Goal: Task Accomplishment & Management: Use online tool/utility

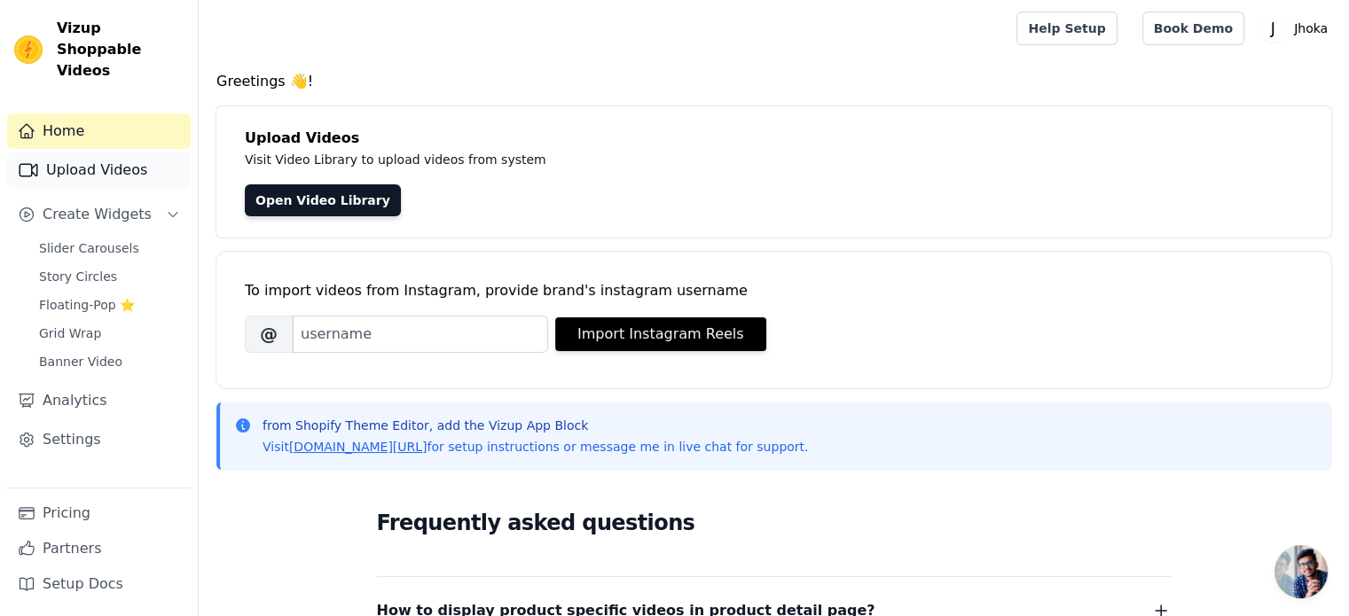
click at [126, 153] on link "Upload Videos" at bounding box center [99, 170] width 184 height 35
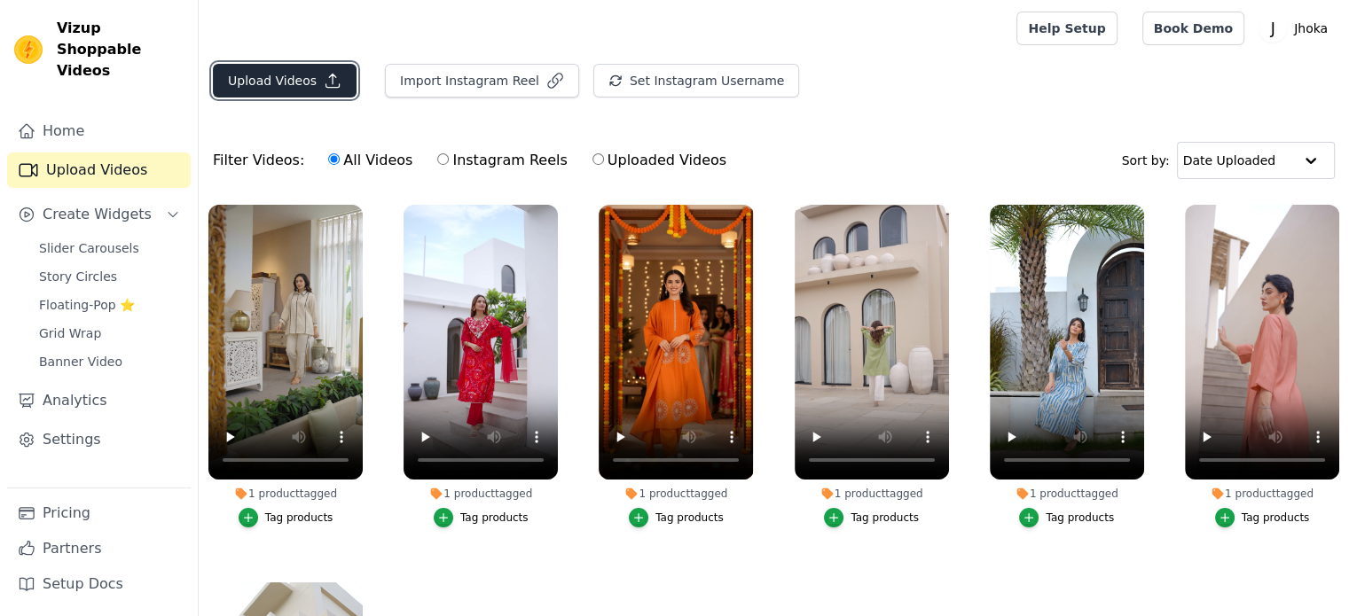
click at [291, 75] on button "Upload Videos" at bounding box center [285, 81] width 144 height 34
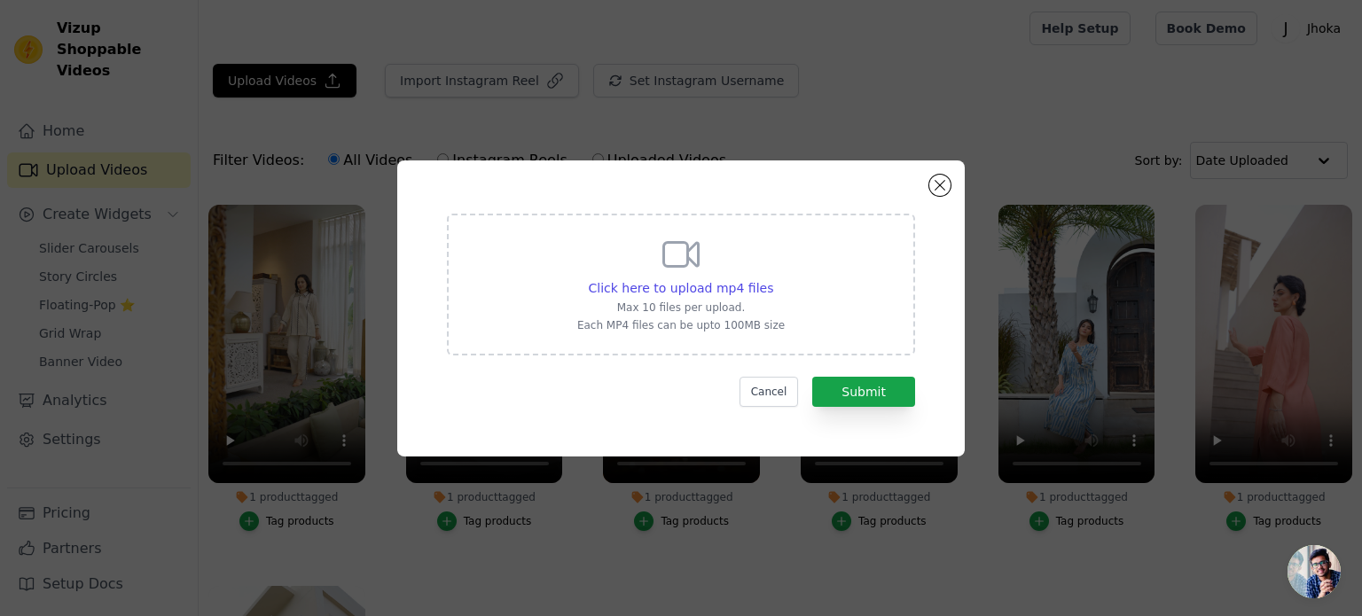
click at [722, 322] on p "Each MP4 files can be upto 100MB size" at bounding box center [681, 325] width 208 height 14
click at [773, 279] on input "Click here to upload mp4 files Max 10 files per upload. Each MP4 files can be u…" at bounding box center [773, 279] width 1 height 1
type input "C:\fakepath\social_john_wick003_httpss.mj.runsGC0tN4MZ7o_woman_walking_straight…"
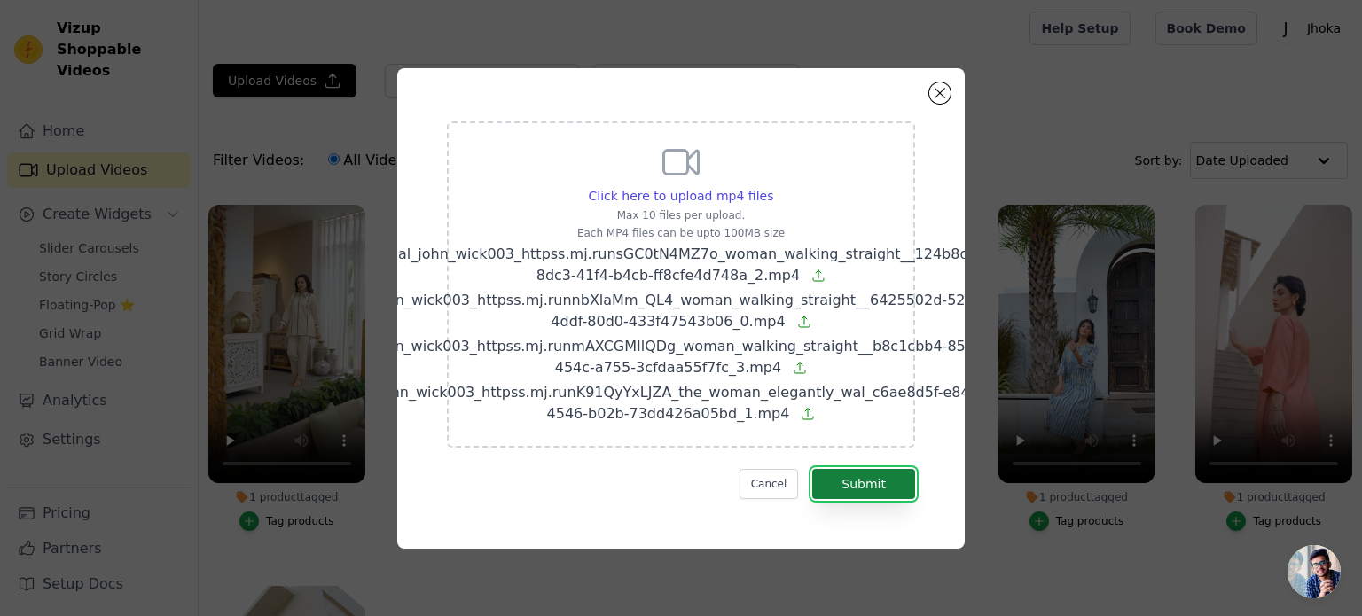
click at [902, 482] on button "Submit" at bounding box center [863, 484] width 103 height 30
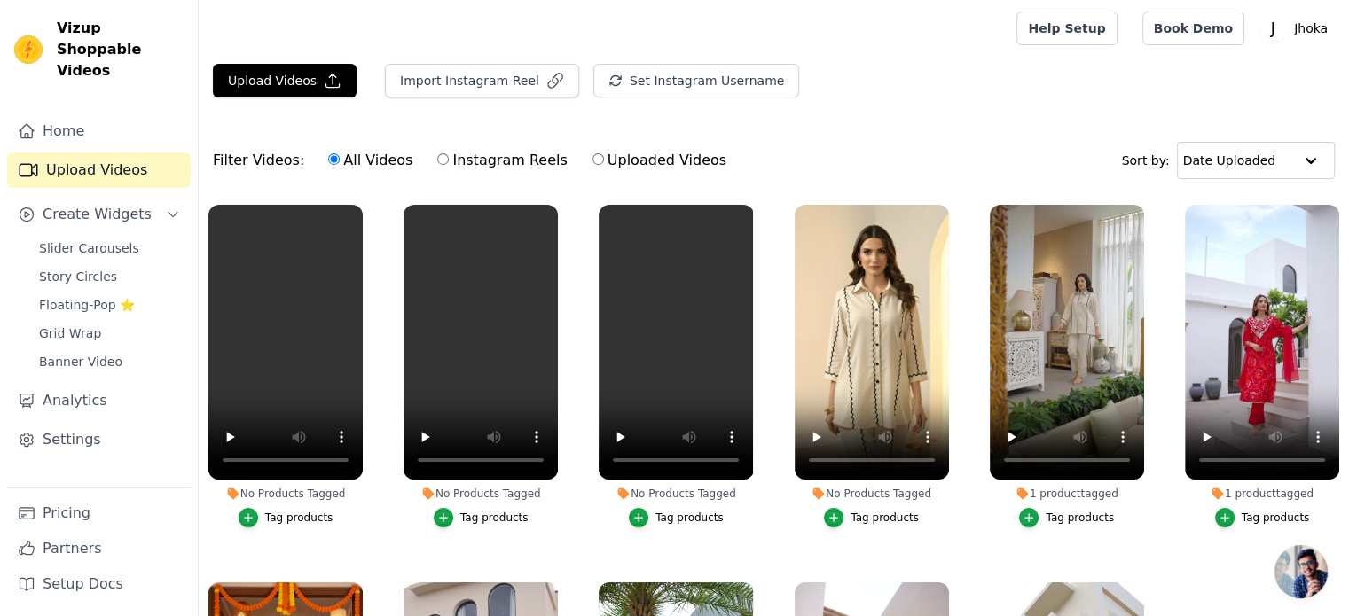
click at [312, 513] on div "Tag products" at bounding box center [299, 518] width 68 height 14
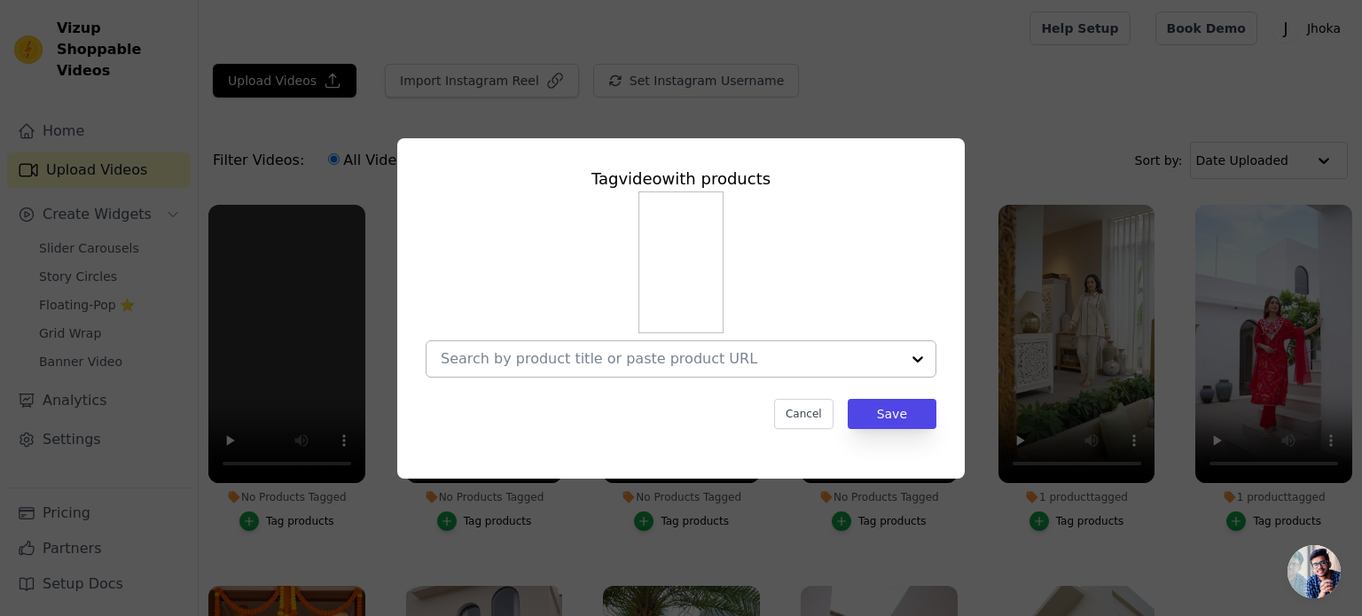
click at [775, 363] on input "No Products Tagged Tag video with products Cancel Save Tag products" at bounding box center [670, 358] width 459 height 17
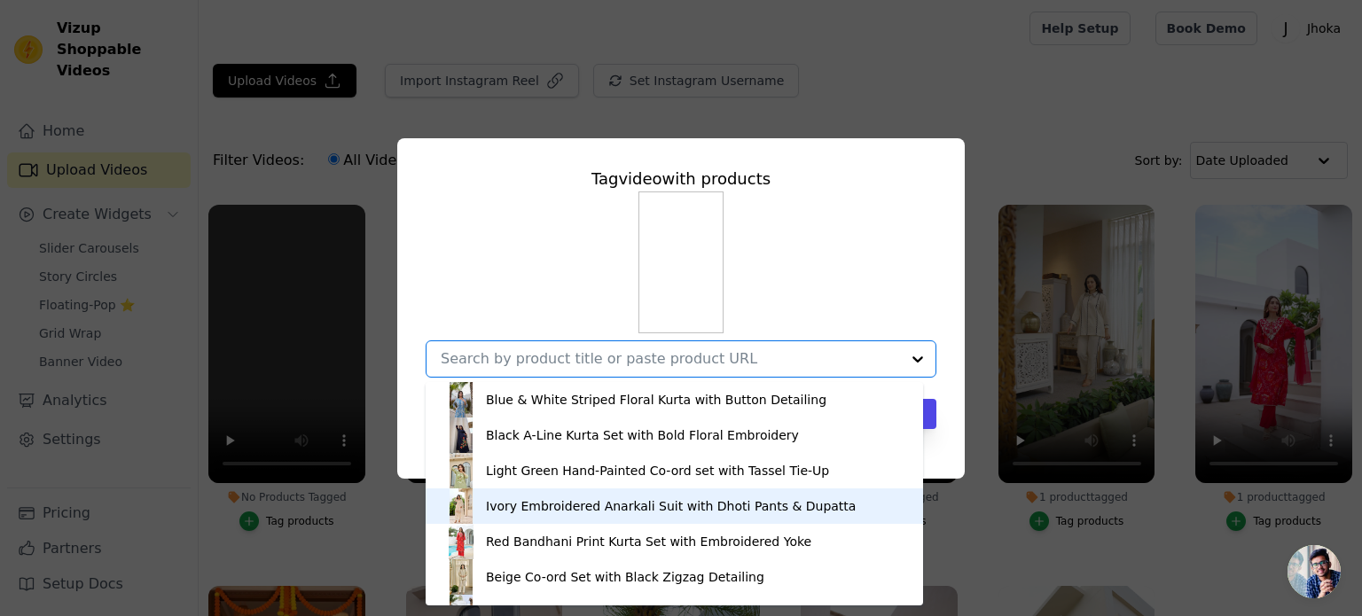
scroll to position [89, 0]
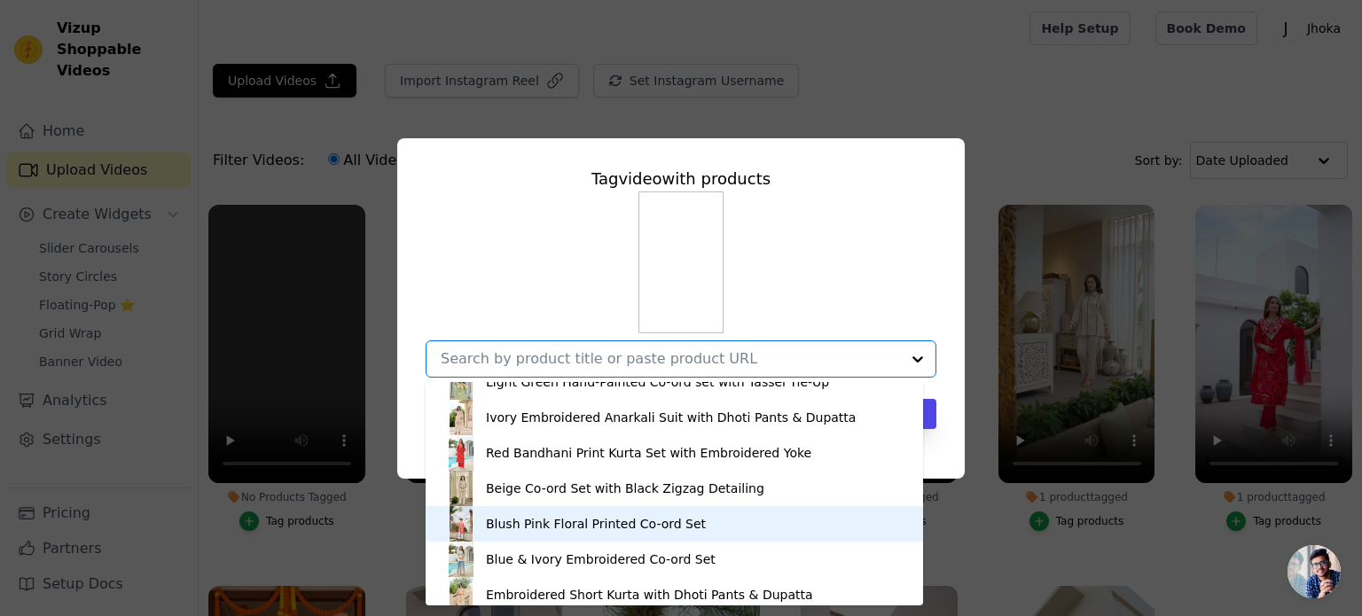
click at [734, 526] on div "Blush Pink Floral Printed Co-ord Set" at bounding box center [675, 523] width 462 height 35
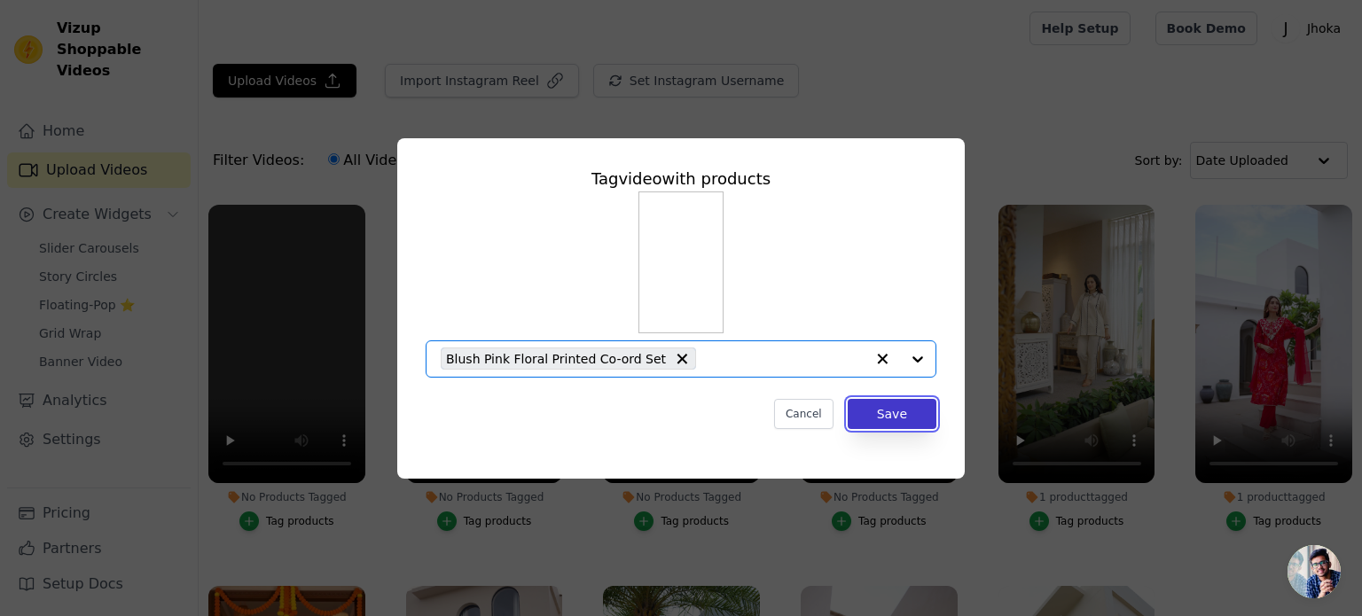
click at [873, 418] on button "Save" at bounding box center [892, 414] width 89 height 30
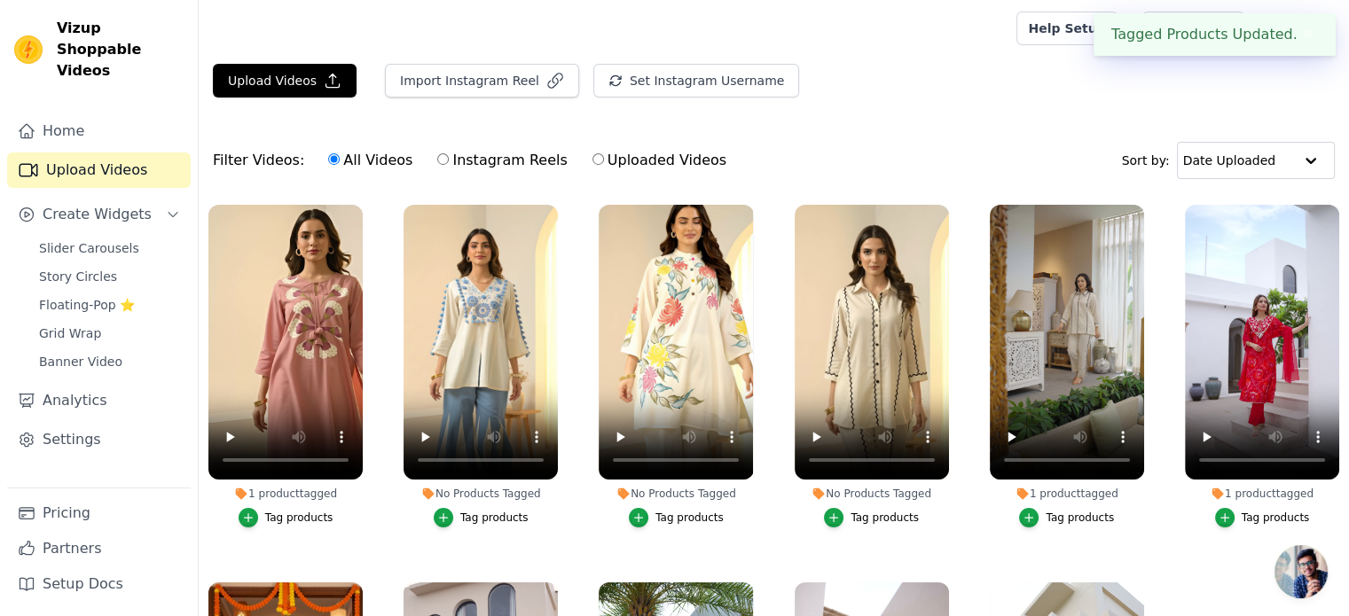
click at [493, 517] on div "Tag products" at bounding box center [494, 518] width 68 height 14
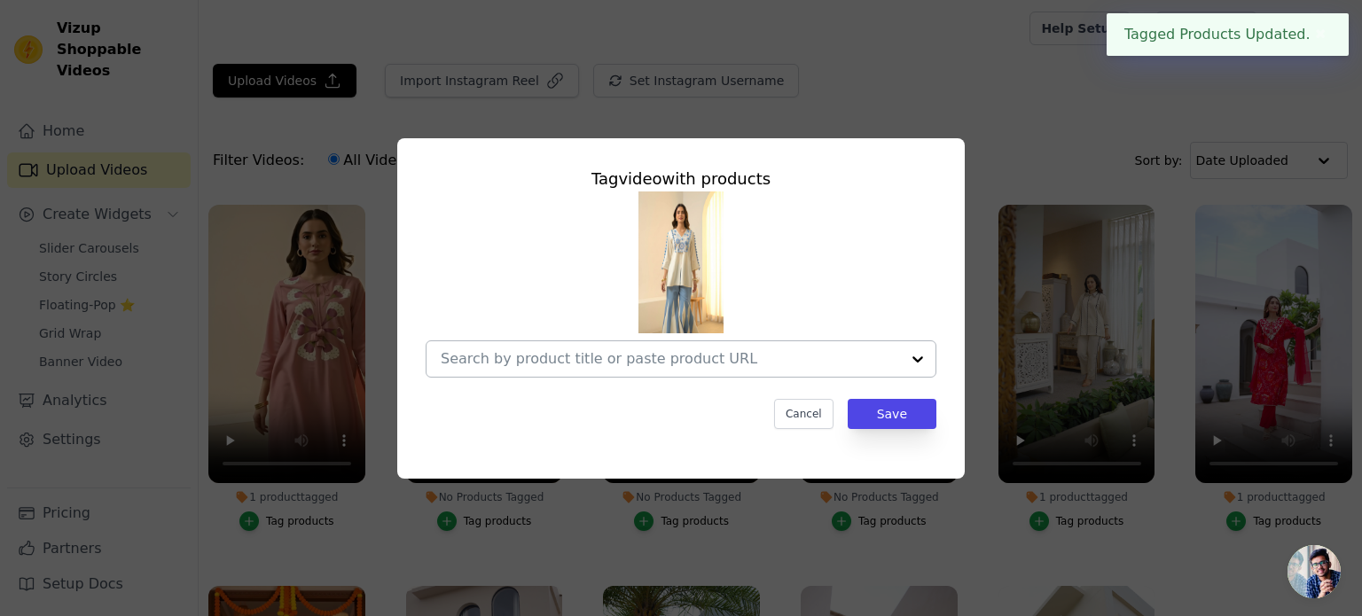
click at [716, 359] on input "No Products Tagged Tag video with products Cancel Save Tag products" at bounding box center [670, 358] width 459 height 17
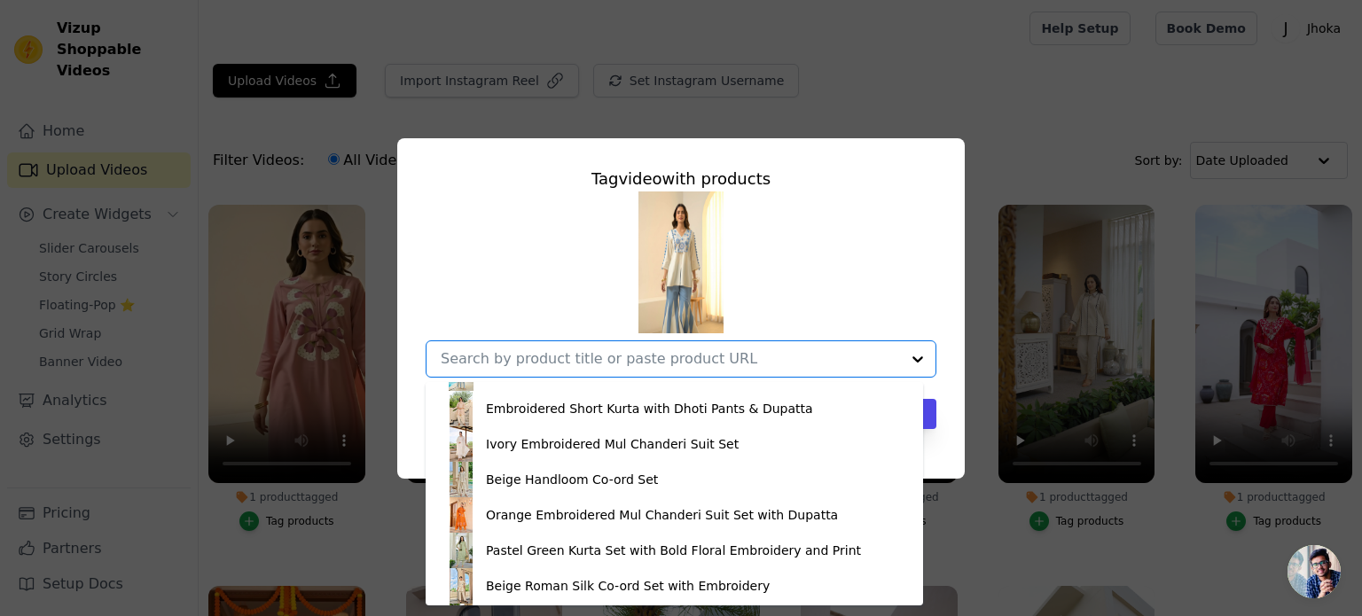
scroll to position [220, 0]
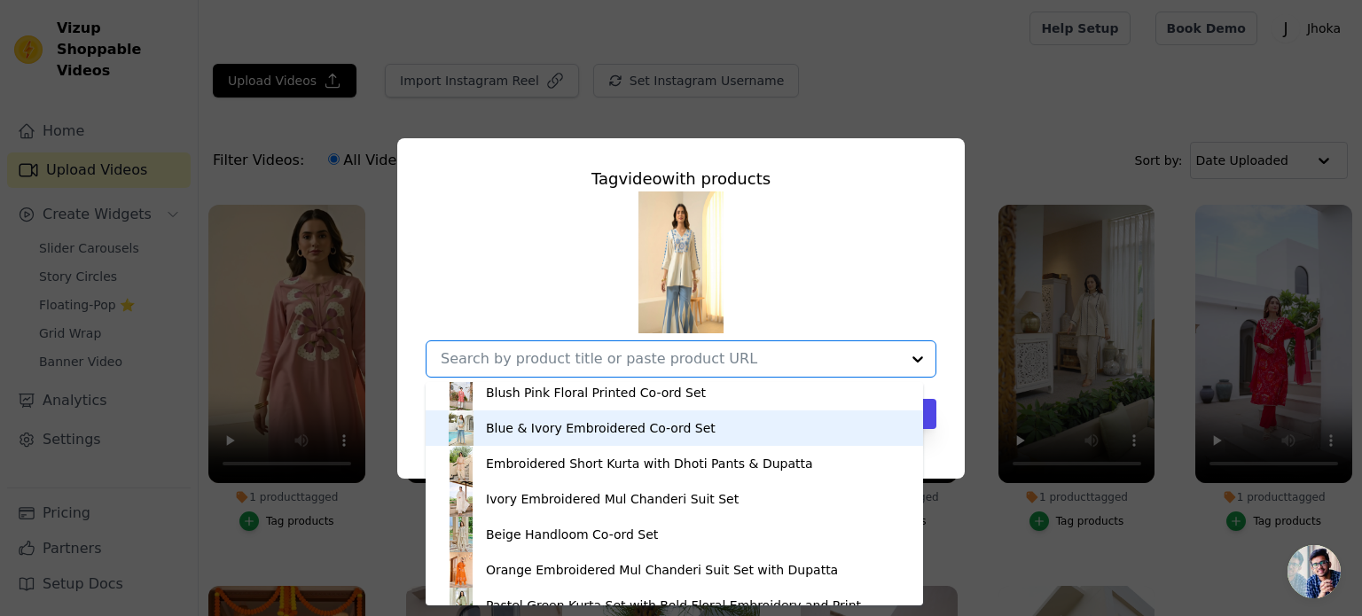
click at [608, 427] on div "Blue & Ivory Embroidered Co-ord Set" at bounding box center [601, 429] width 230 height 18
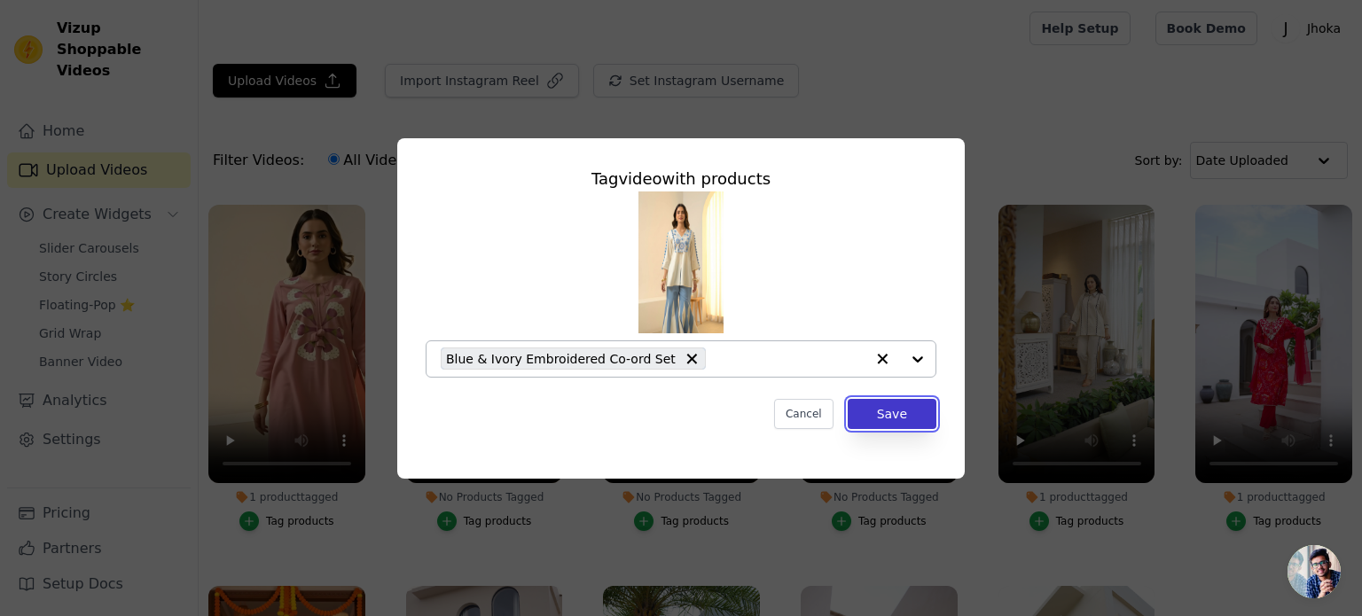
click at [883, 422] on button "Save" at bounding box center [892, 414] width 89 height 30
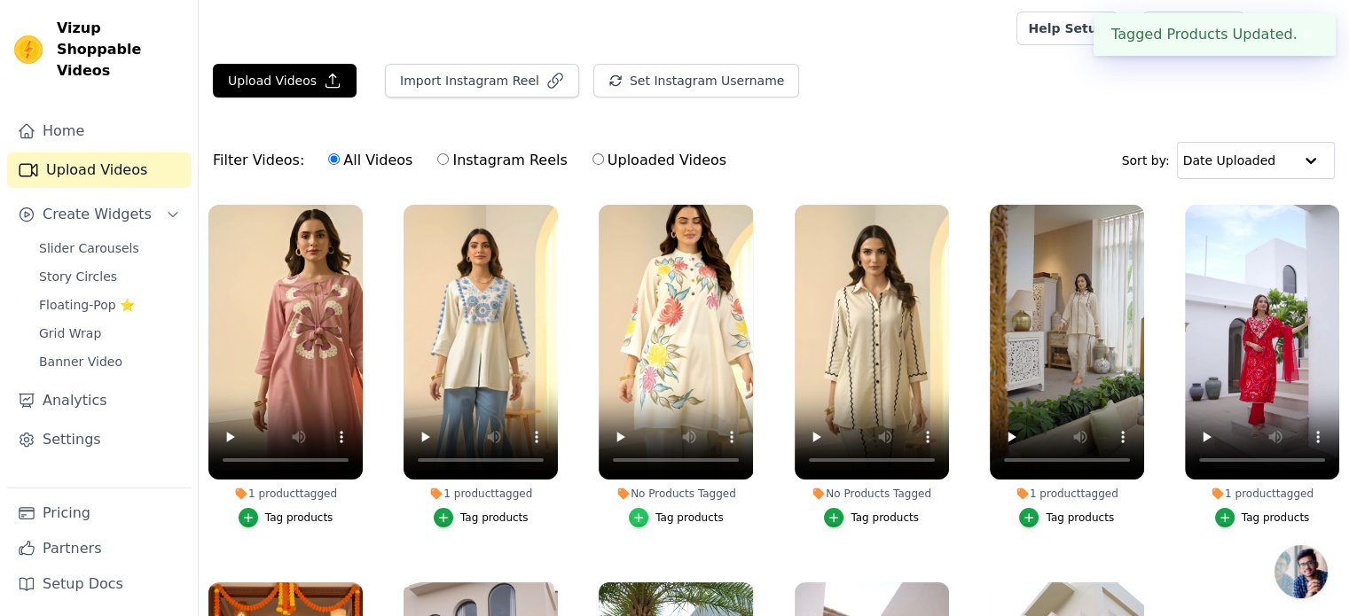
click at [639, 512] on icon "button" at bounding box center [638, 518] width 12 height 12
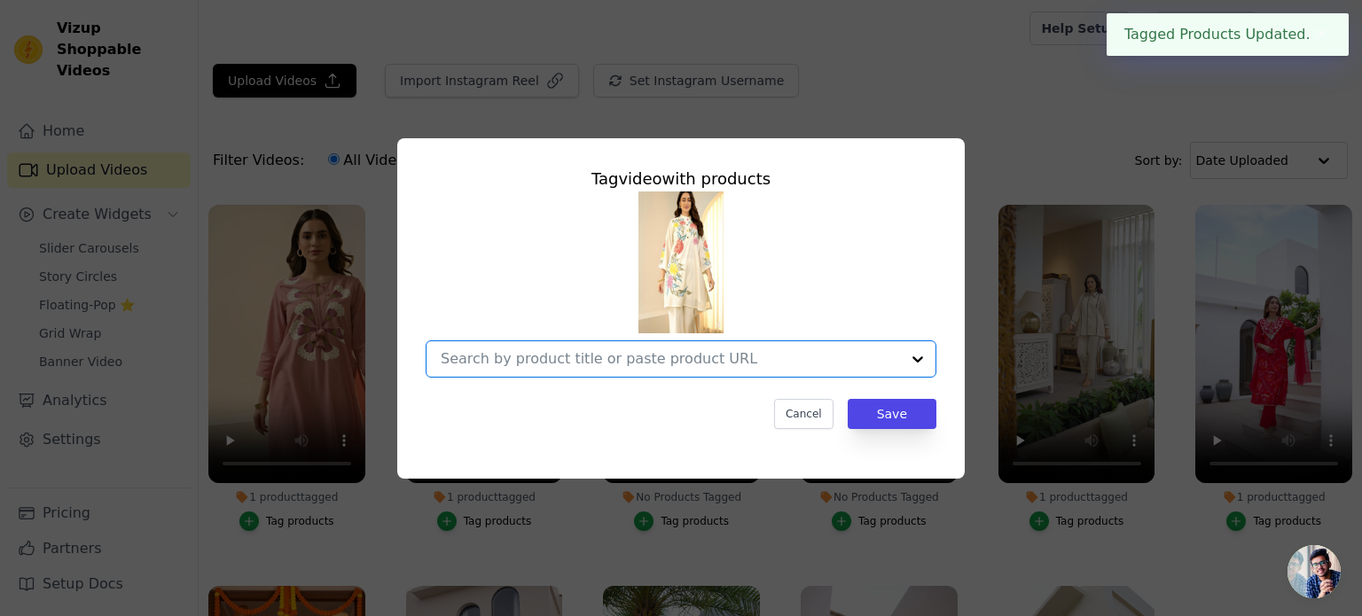
click at [708, 362] on input "No Products Tagged Tag video with products Option undefined, selected. Select i…" at bounding box center [670, 358] width 459 height 17
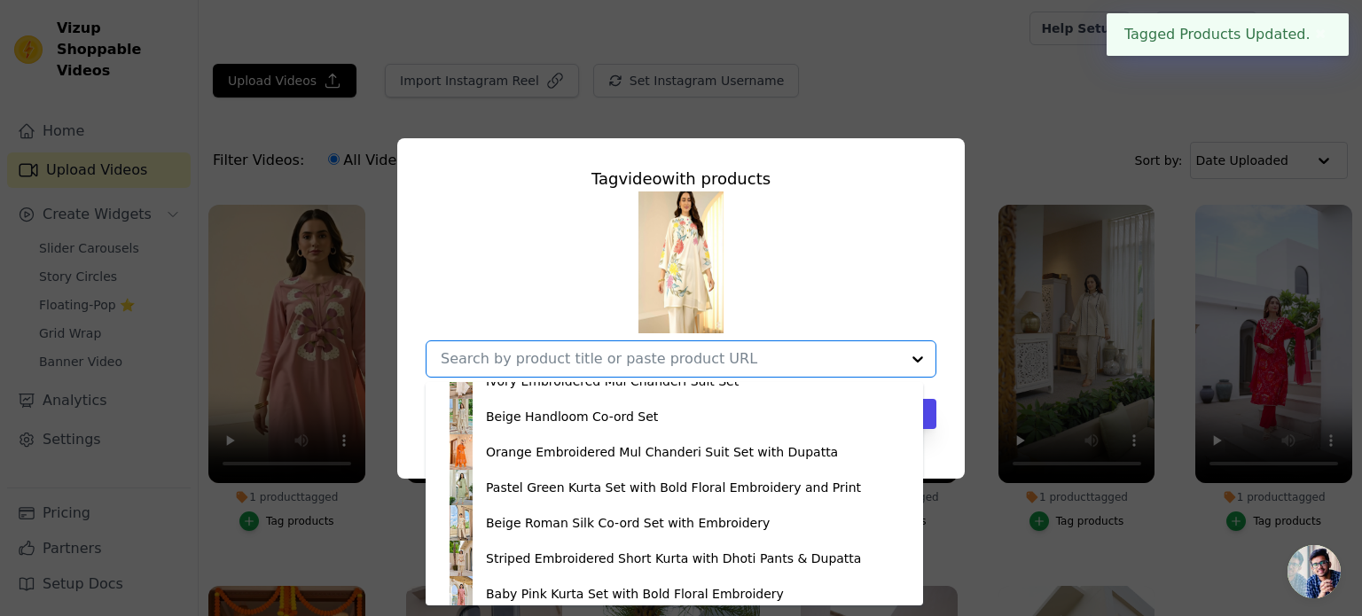
scroll to position [486, 0]
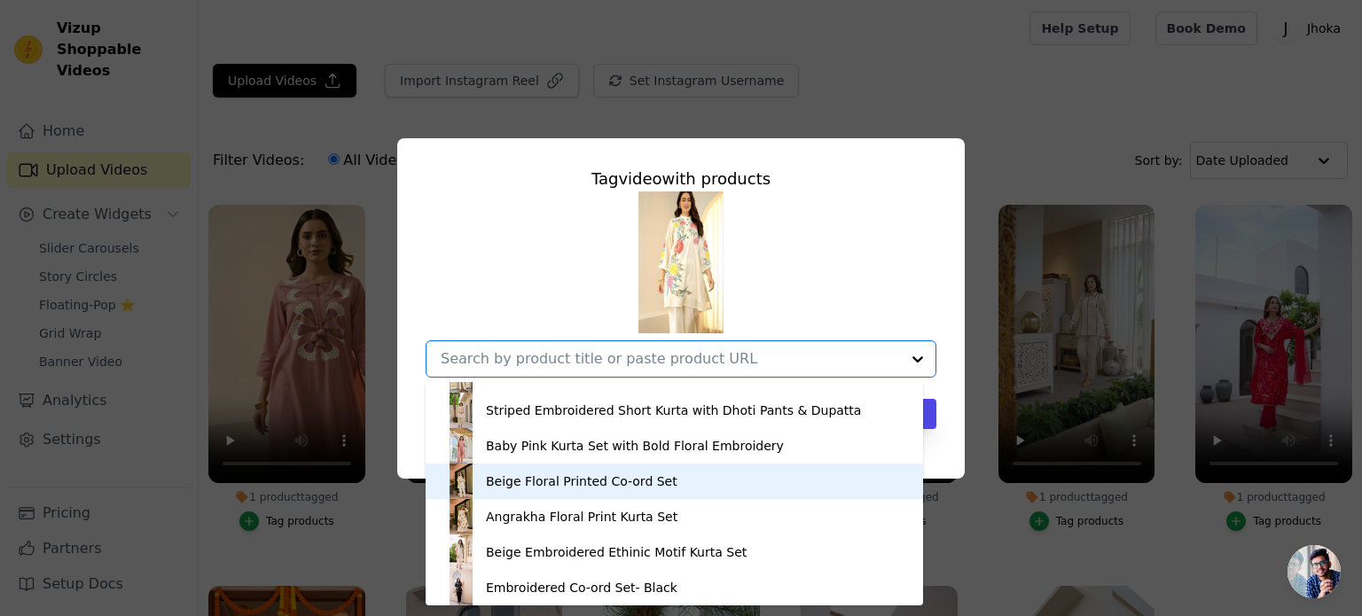
click at [612, 492] on div "Beige Floral Printed Co-ord Set" at bounding box center [675, 481] width 462 height 35
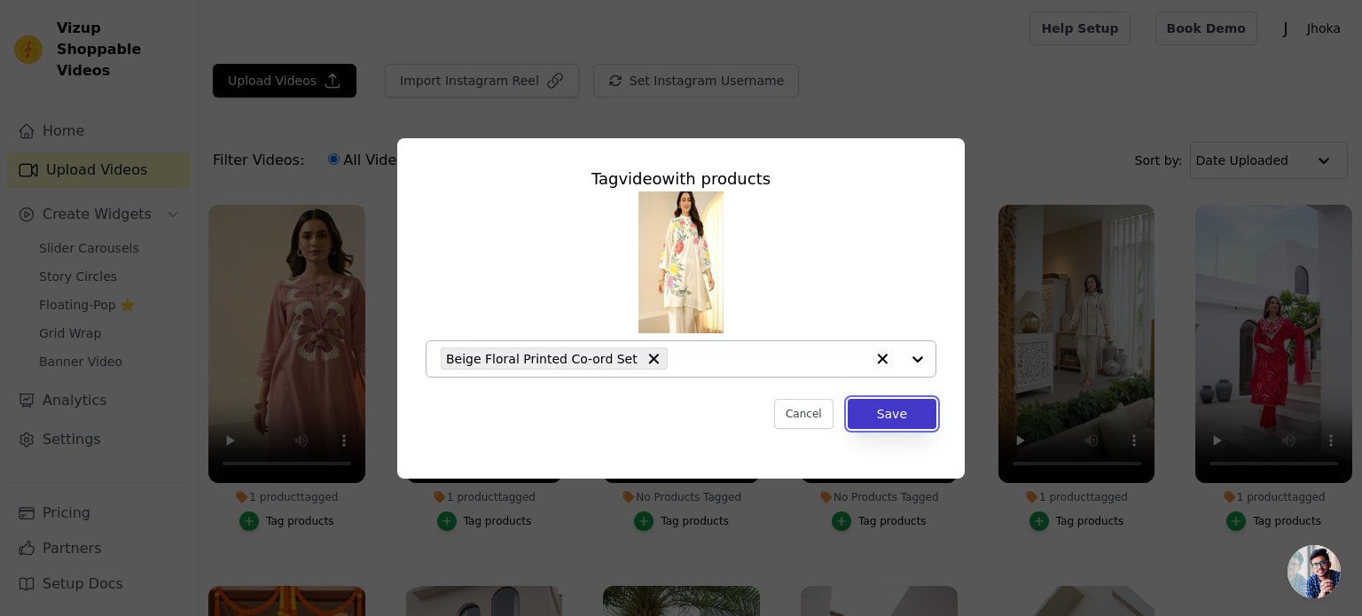
click at [868, 411] on button "Save" at bounding box center [892, 414] width 89 height 30
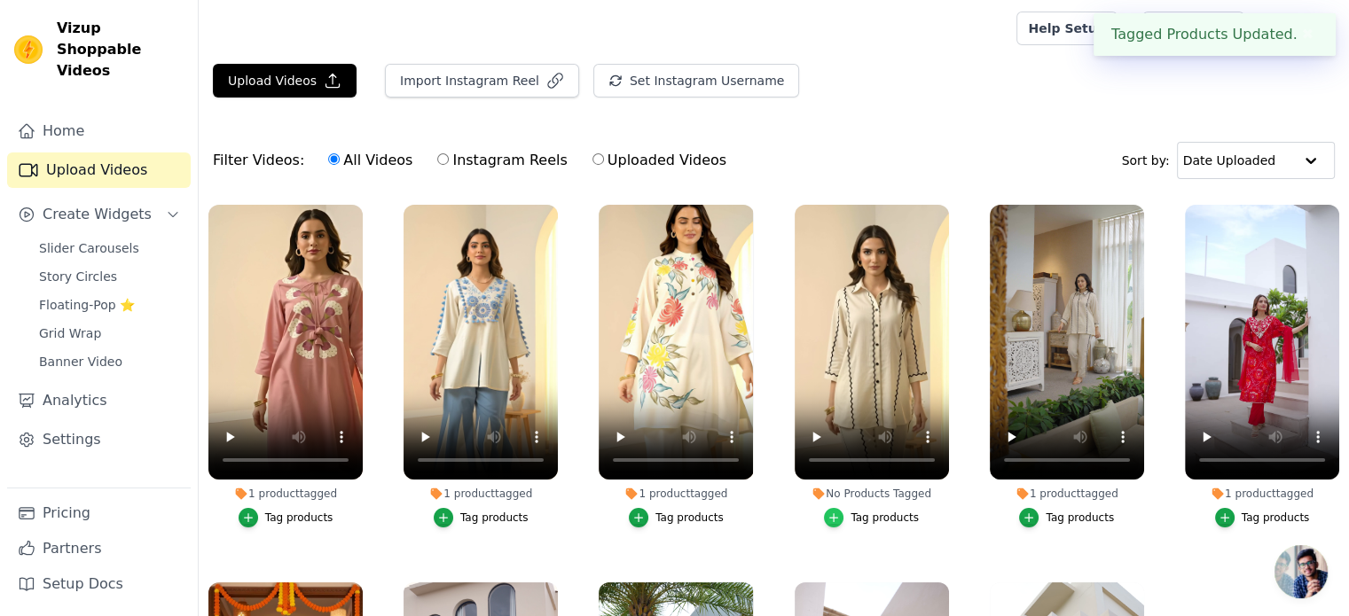
click at [841, 514] on div "button" at bounding box center [834, 518] width 20 height 20
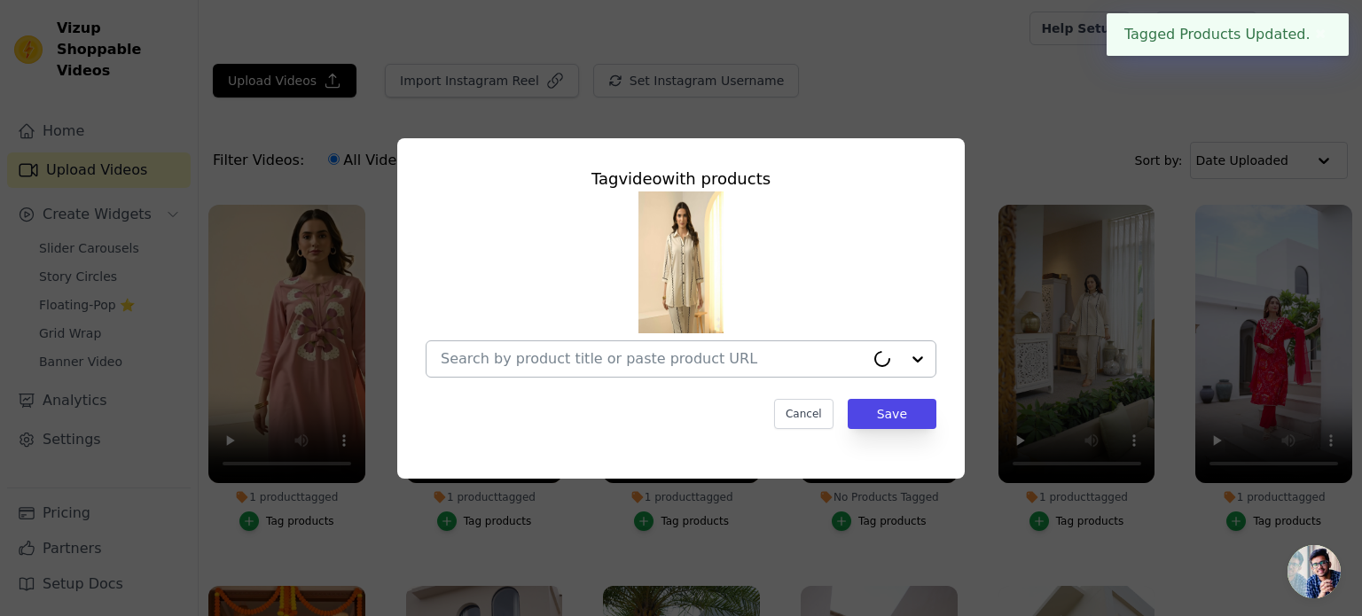
click at [823, 350] on input "No Products Tagged Tag video with products Cancel Save Tag products" at bounding box center [653, 358] width 424 height 17
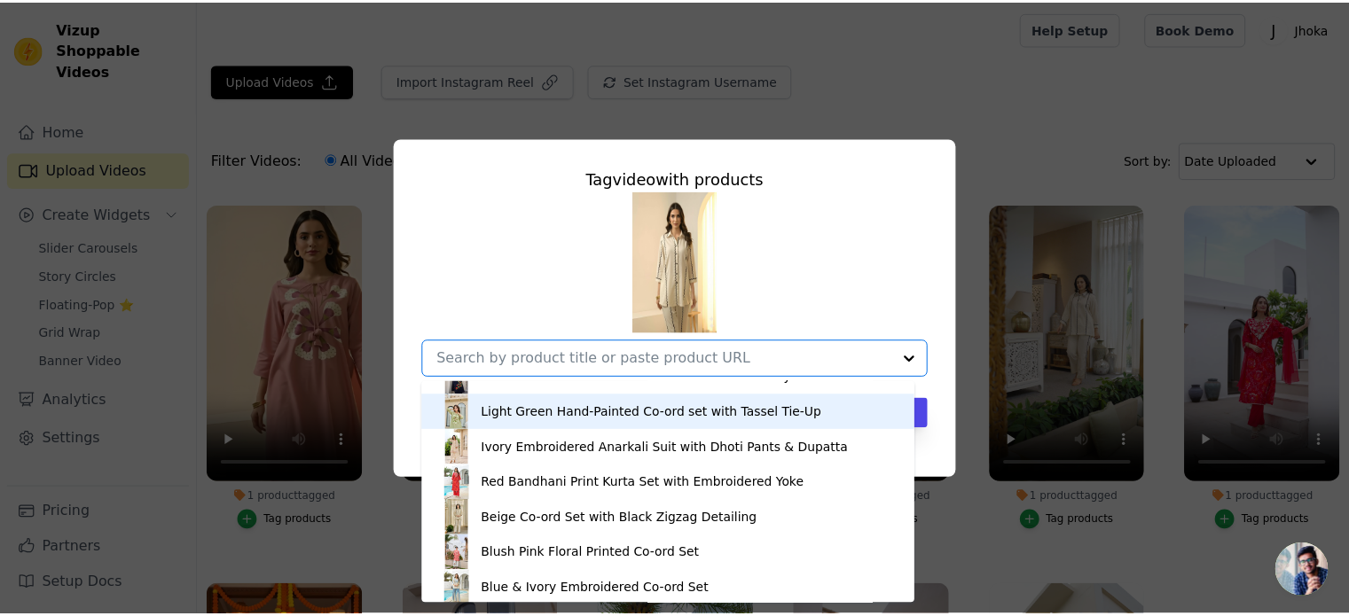
scroll to position [89, 0]
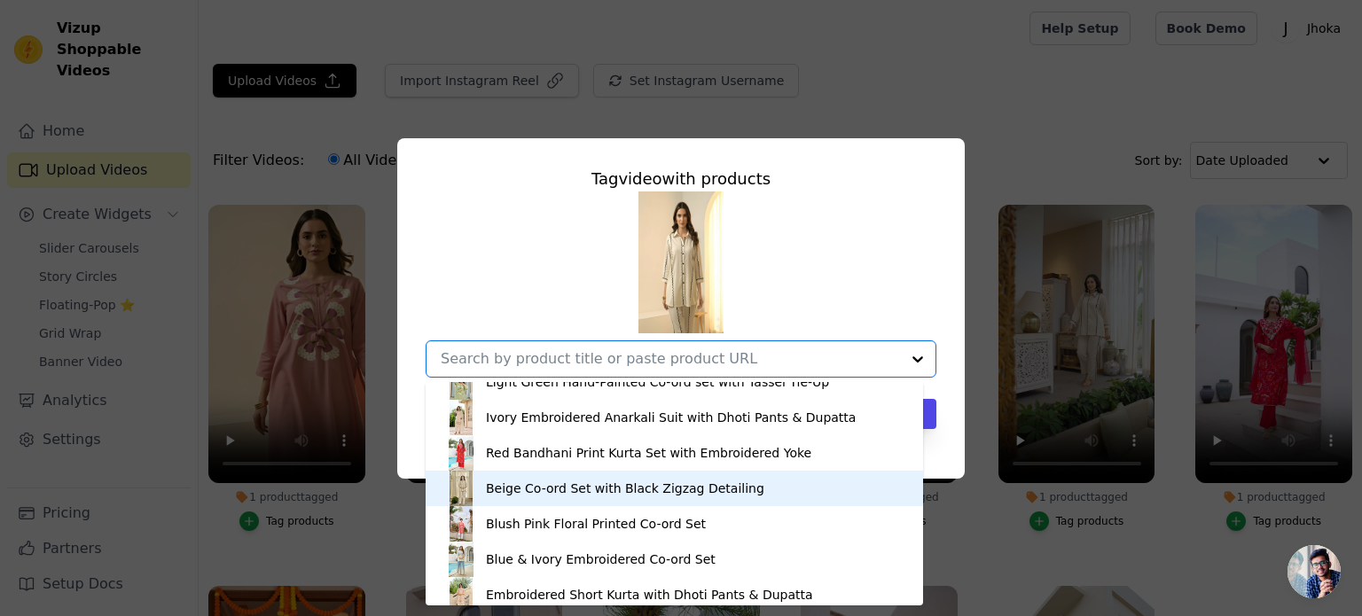
click at [699, 489] on div "Beige Co-ord Set with Black Zigzag Detailing" at bounding box center [625, 489] width 279 height 18
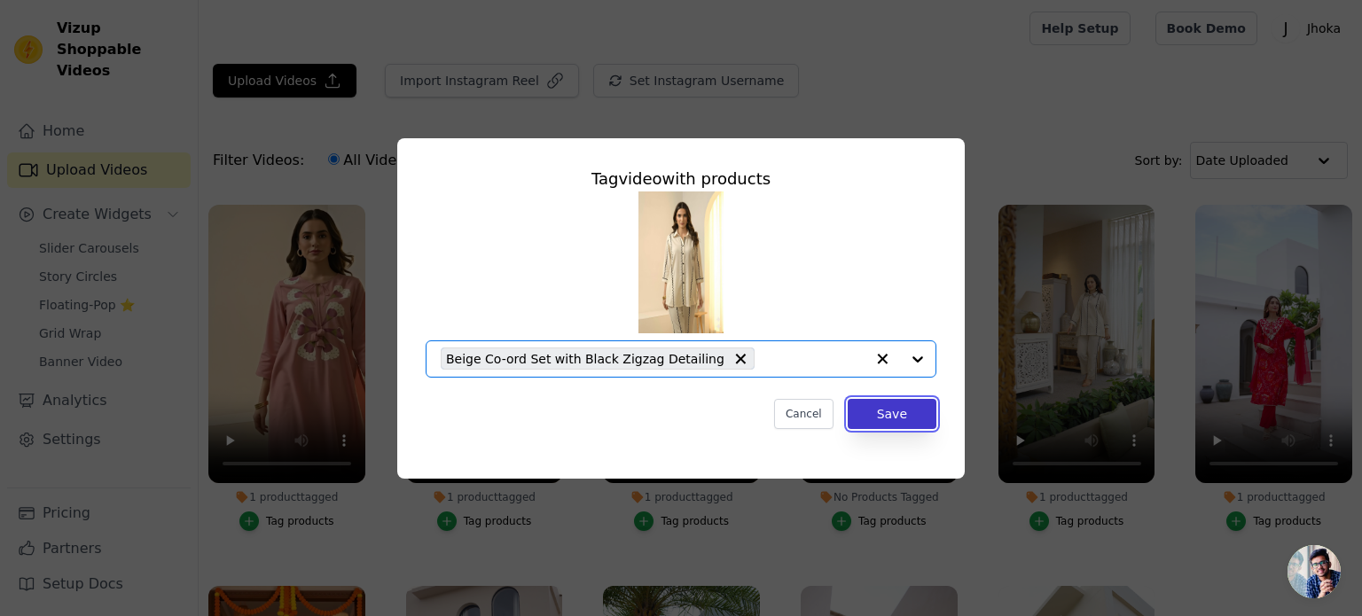
click at [909, 412] on button "Save" at bounding box center [892, 414] width 89 height 30
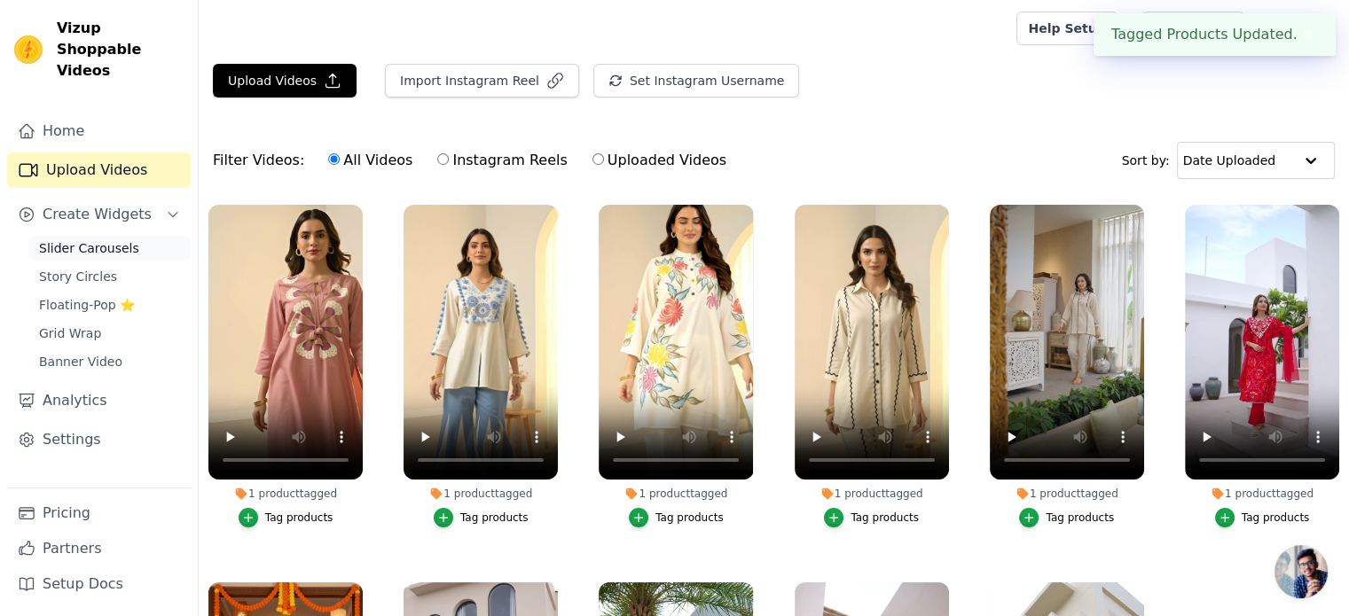
click at [118, 239] on span "Slider Carousels" at bounding box center [89, 248] width 100 height 18
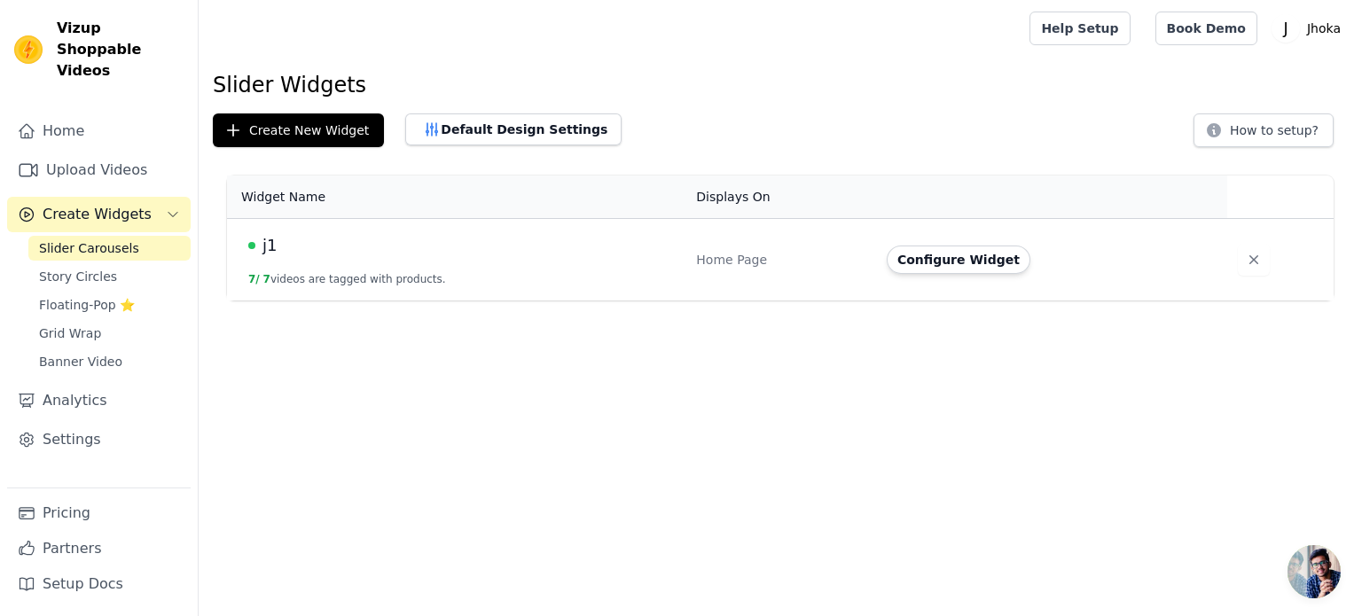
click at [665, 262] on td "j1 7 / 7 videos are tagged with products." at bounding box center [456, 260] width 459 height 82
click at [263, 263] on td "j1 7 / 7 videos are tagged with products." at bounding box center [456, 260] width 459 height 82
click at [948, 255] on button "Configure Widget" at bounding box center [959, 260] width 144 height 28
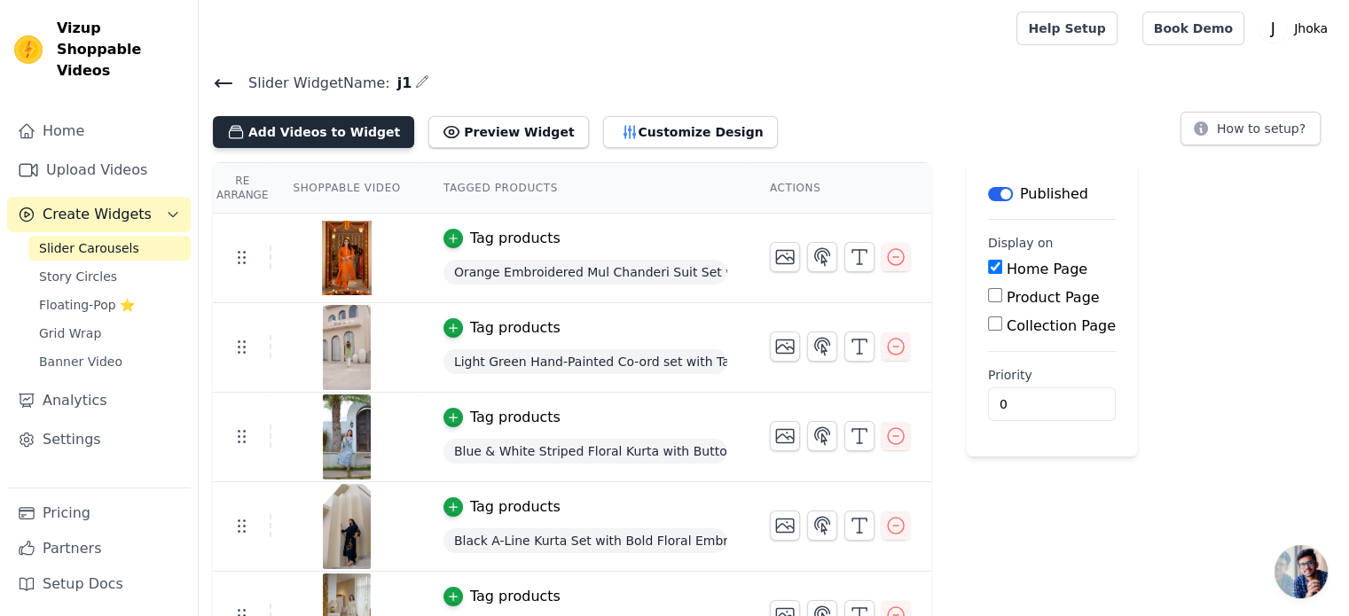
click at [339, 138] on button "Add Videos to Widget" at bounding box center [313, 132] width 201 height 32
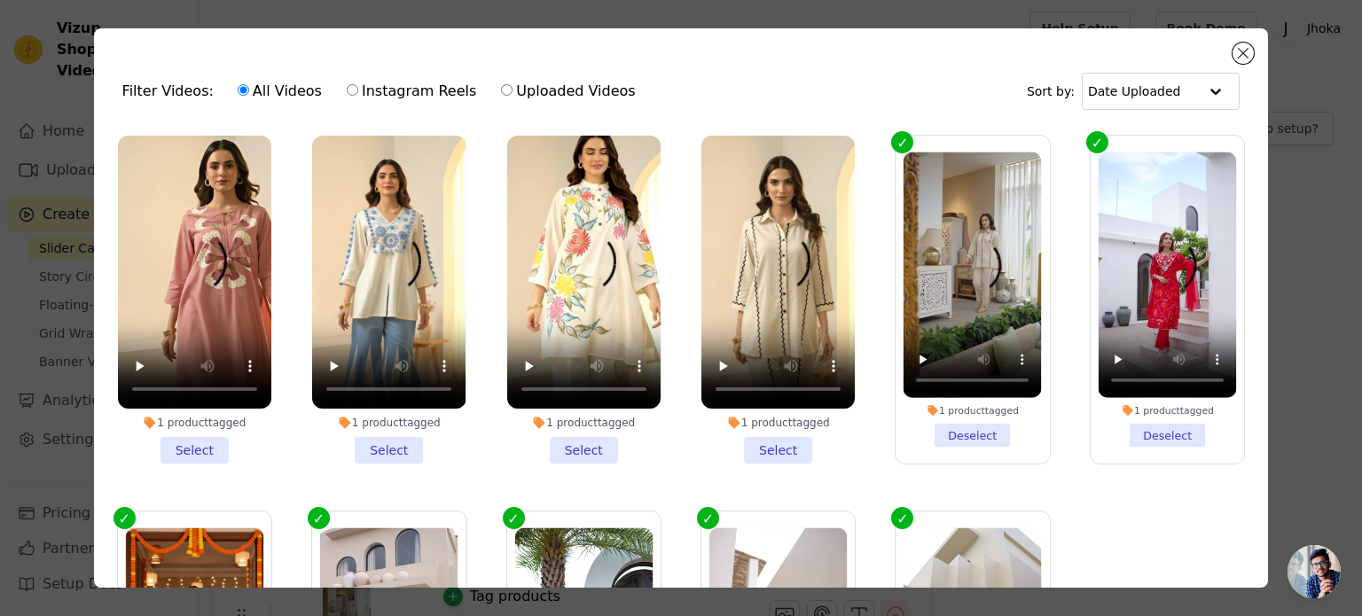
click at [582, 444] on li "1 product tagged Select" at bounding box center [583, 300] width 153 height 328
click at [0, 0] on input "1 product tagged Select" at bounding box center [0, 0] width 0 height 0
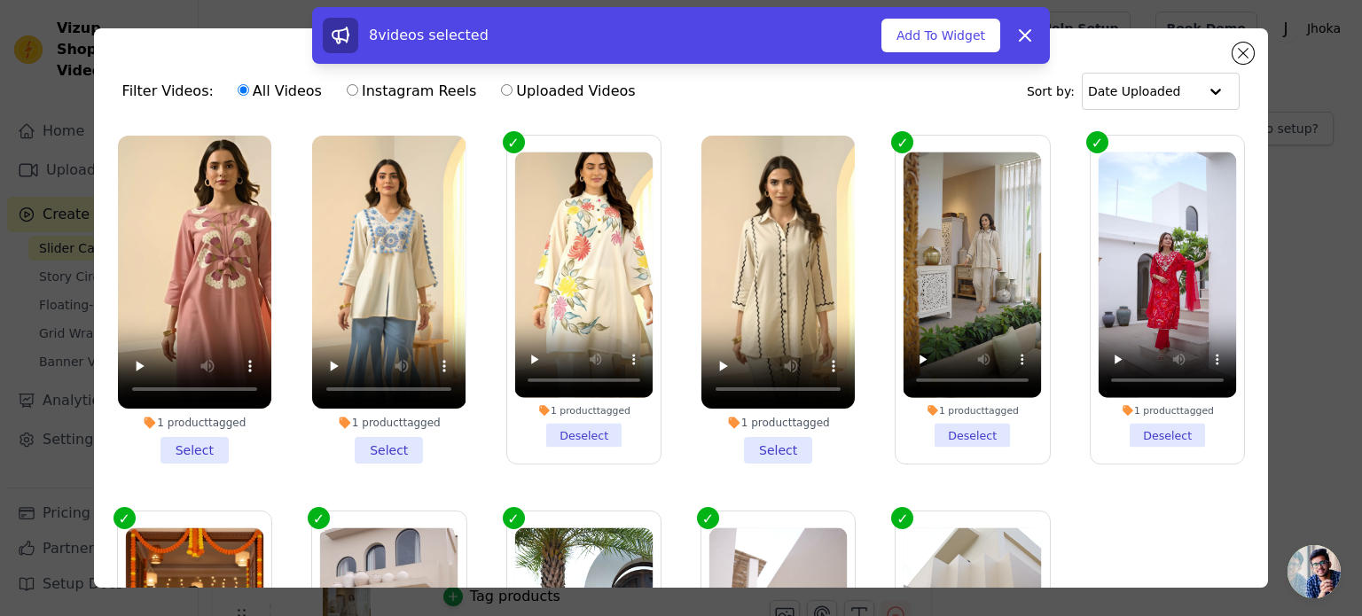
click at [395, 446] on li "1 product tagged Select" at bounding box center [388, 300] width 153 height 328
click at [0, 0] on input "1 product tagged Select" at bounding box center [0, 0] width 0 height 0
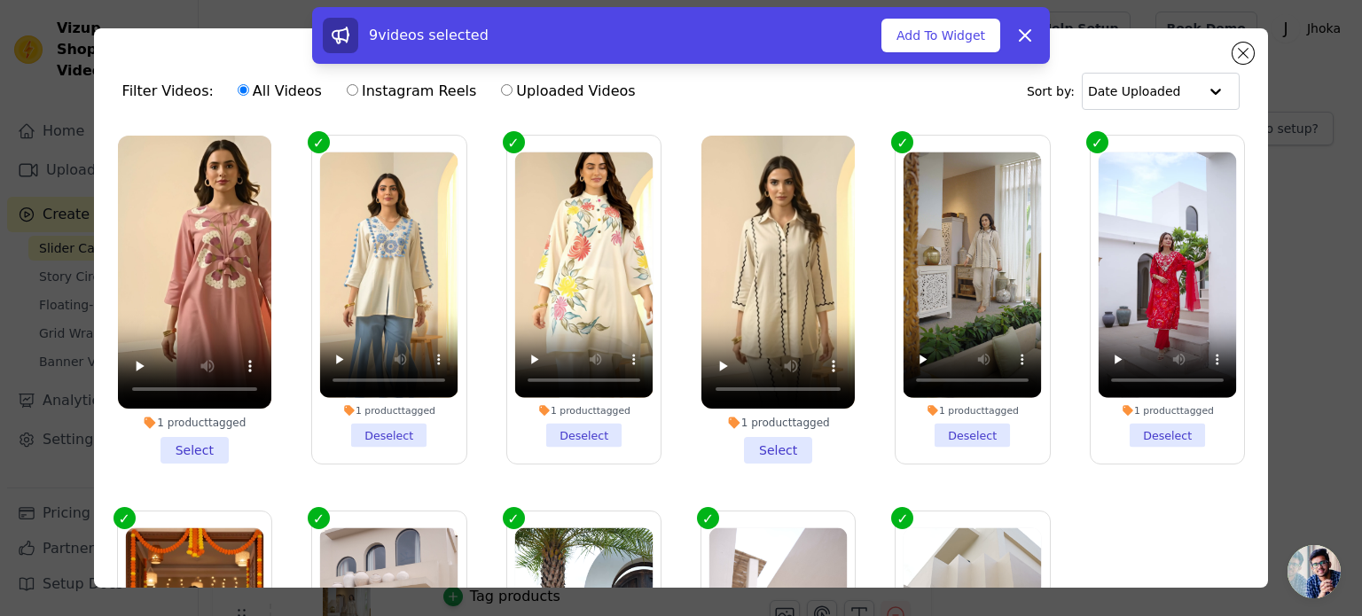
drag, startPoint x: 216, startPoint y: 439, endPoint x: 207, endPoint y: 436, distance: 10.1
click at [207, 438] on li "1 product tagged Select" at bounding box center [194, 300] width 153 height 328
click at [0, 0] on input "1 product tagged Select" at bounding box center [0, 0] width 0 height 0
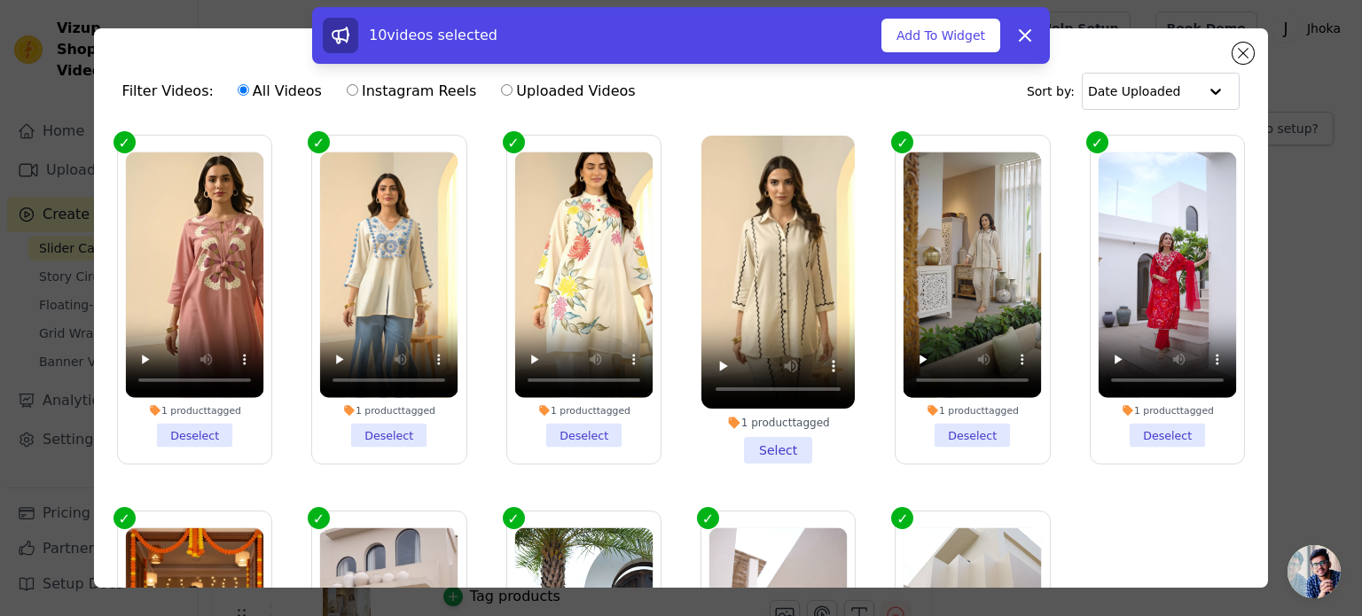
click at [787, 446] on li "1 product tagged Select" at bounding box center [778, 300] width 153 height 328
click at [0, 0] on input "1 product tagged Select" at bounding box center [0, 0] width 0 height 0
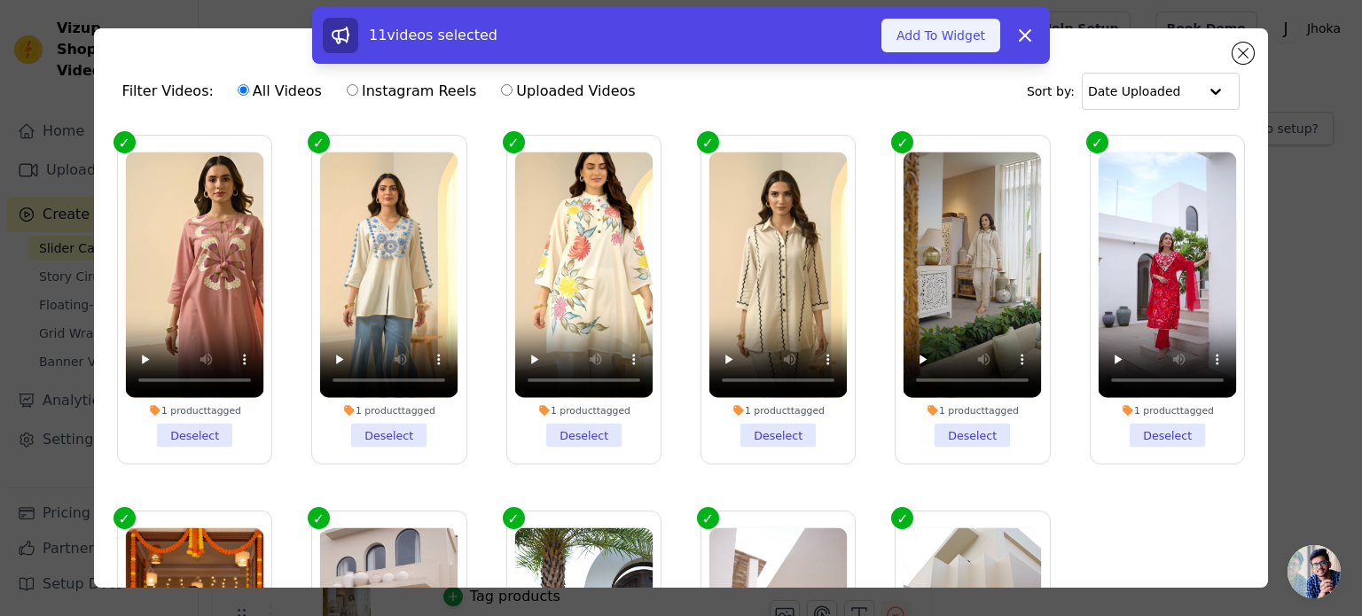
click at [957, 29] on button "Add To Widget" at bounding box center [941, 36] width 119 height 34
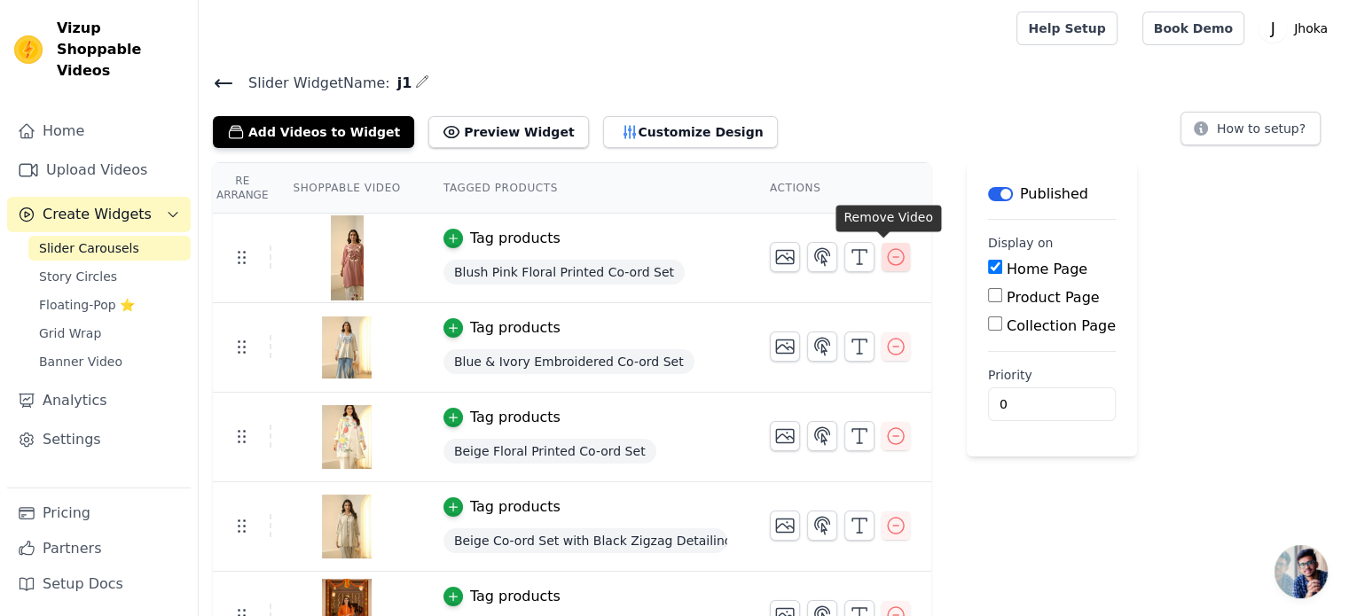
click at [885, 255] on icon "button" at bounding box center [895, 257] width 21 height 21
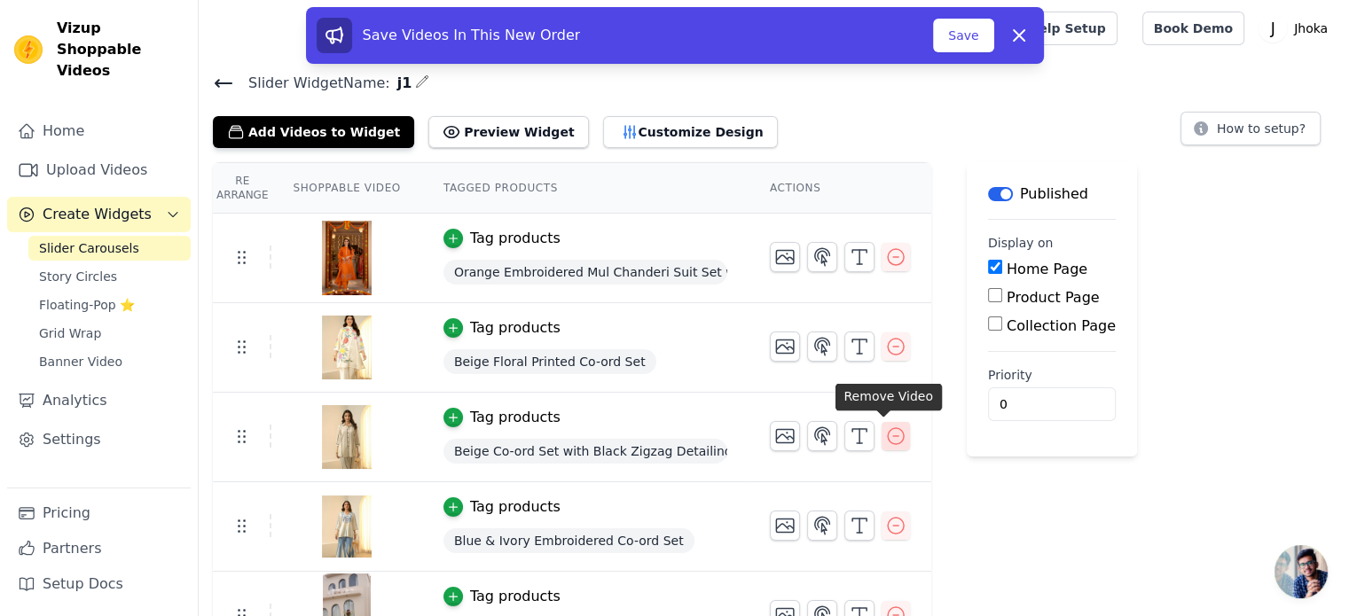
click at [887, 435] on icon "button" at bounding box center [895, 436] width 21 height 21
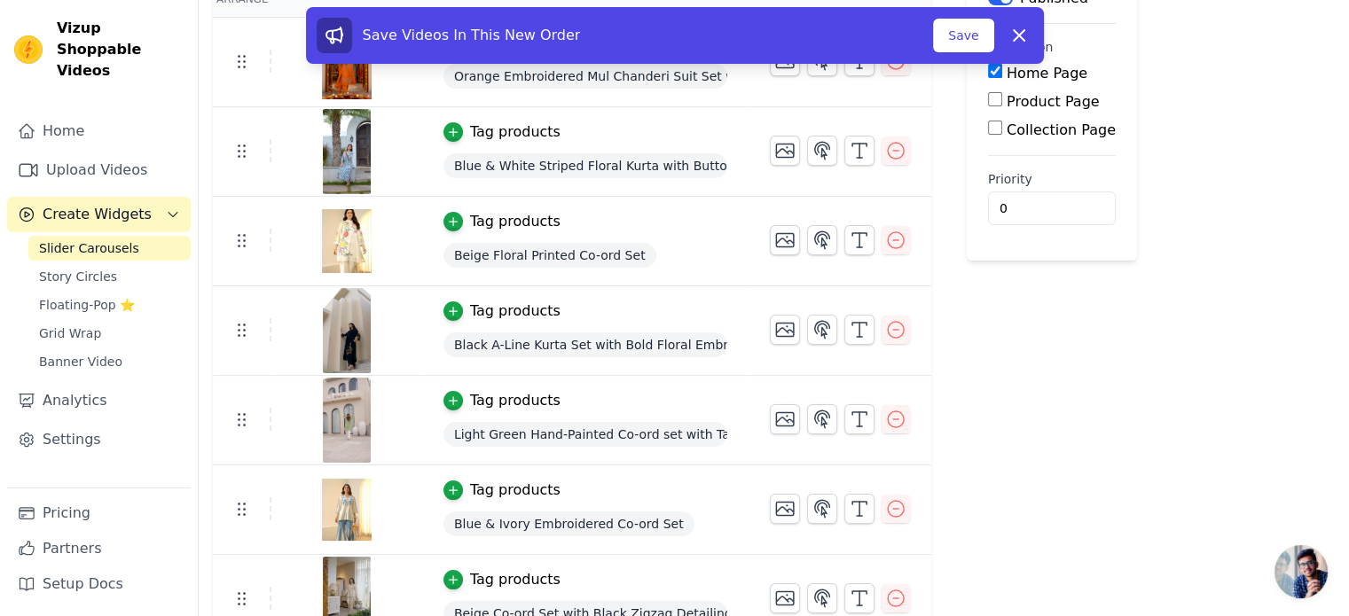
scroll to position [400, 0]
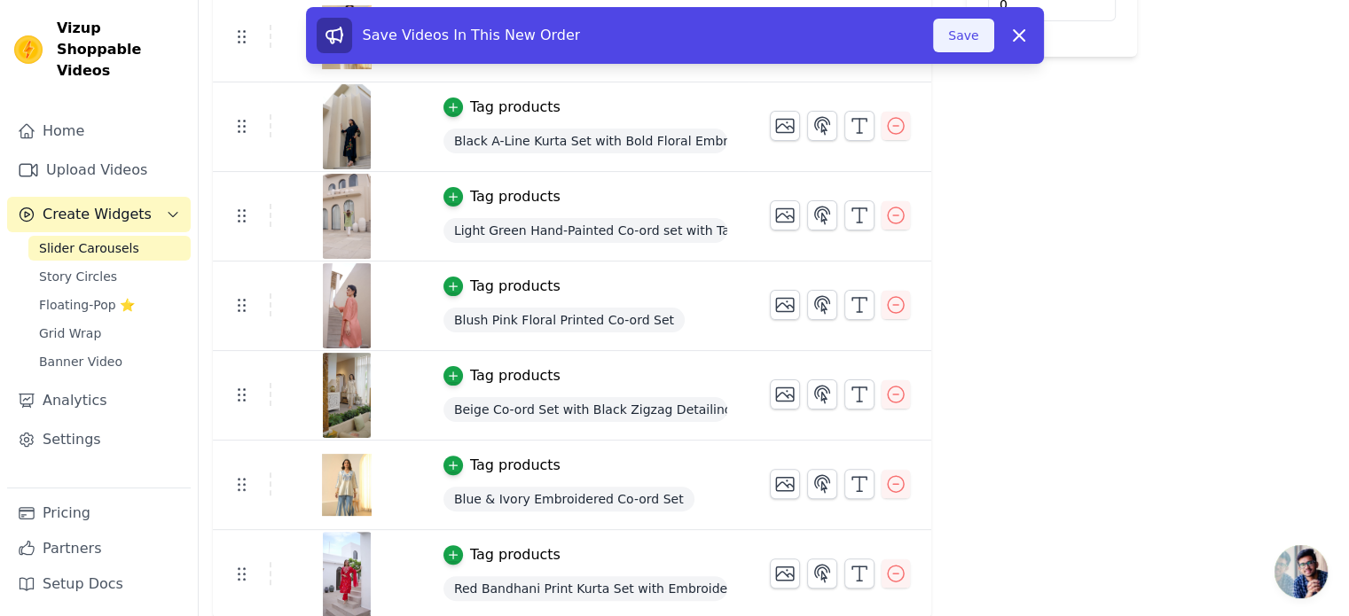
click at [981, 32] on button "Save" at bounding box center [963, 36] width 60 height 34
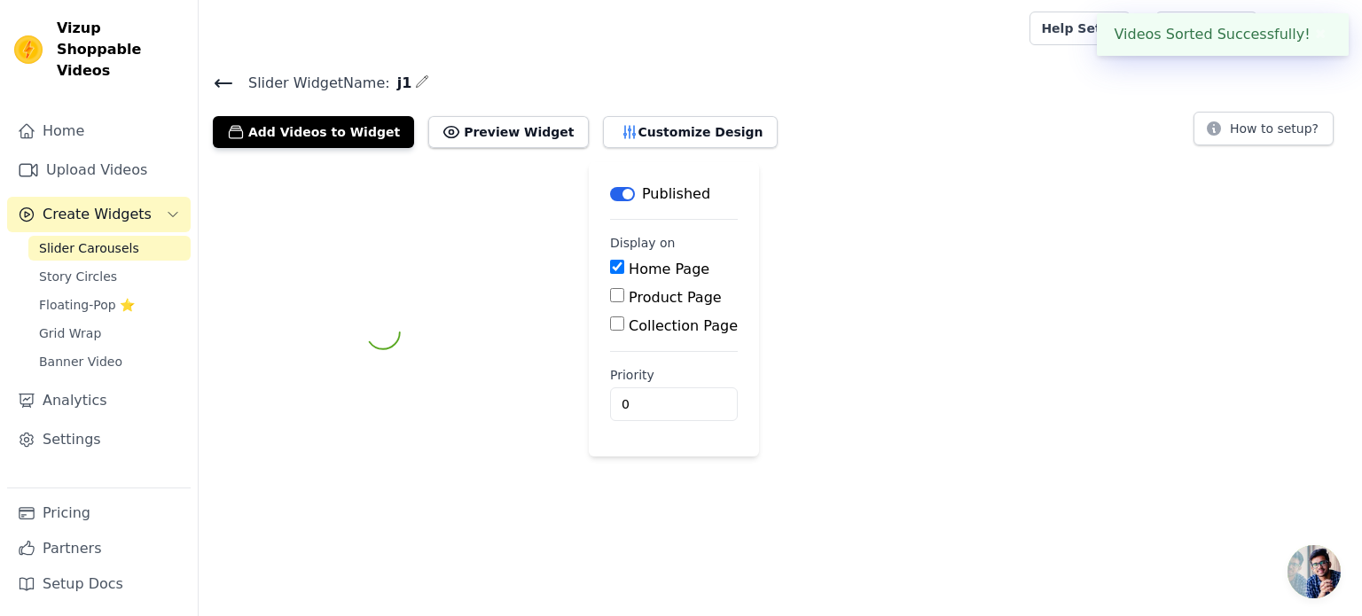
click at [963, 27] on div at bounding box center [611, 28] width 796 height 57
